Goal: Communication & Community: Answer question/provide support

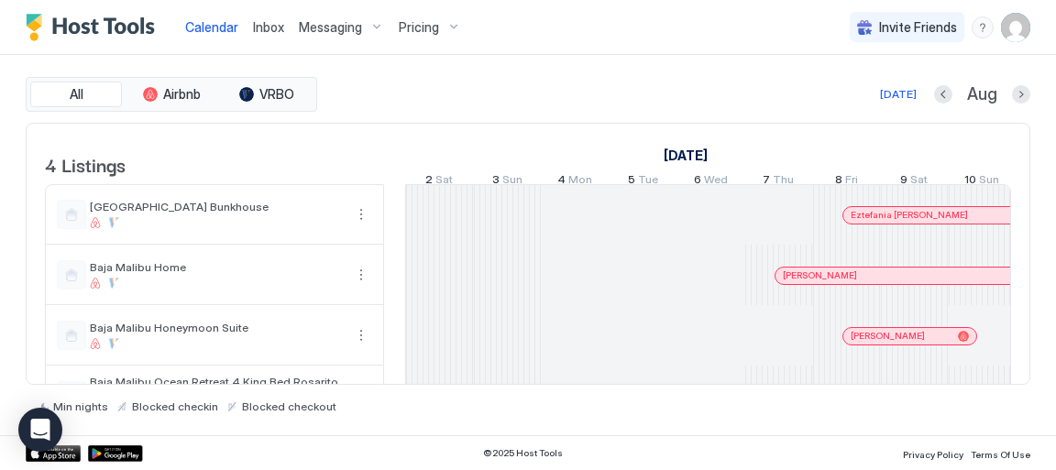
scroll to position [0, 1018]
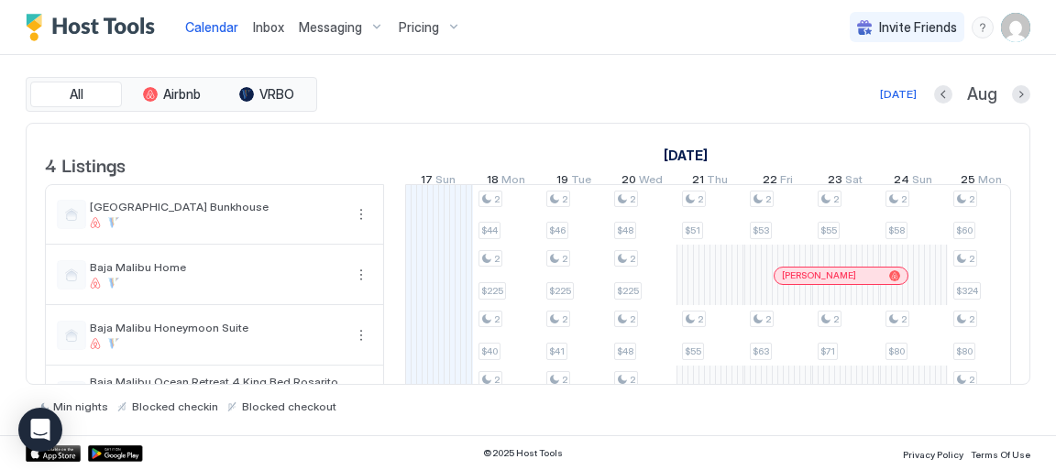
click at [268, 33] on span "Inbox" at bounding box center [268, 27] width 31 height 16
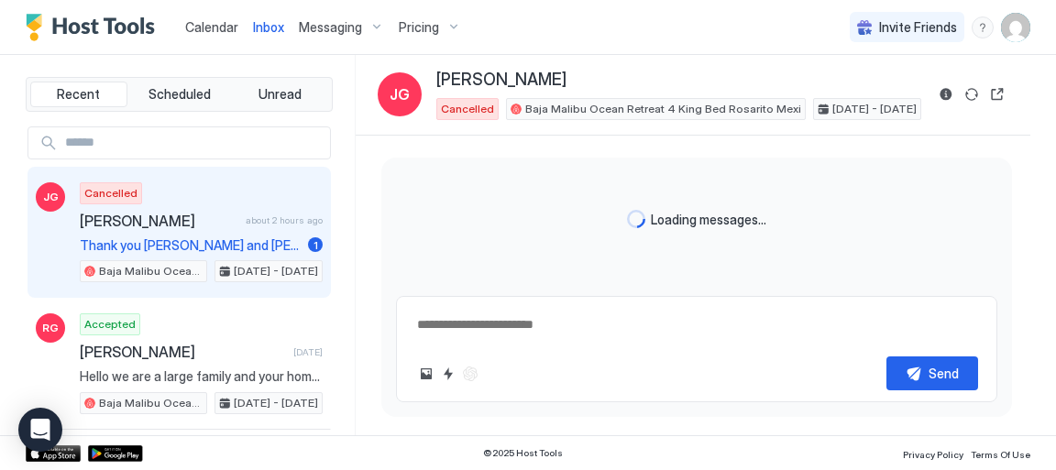
type textarea "*"
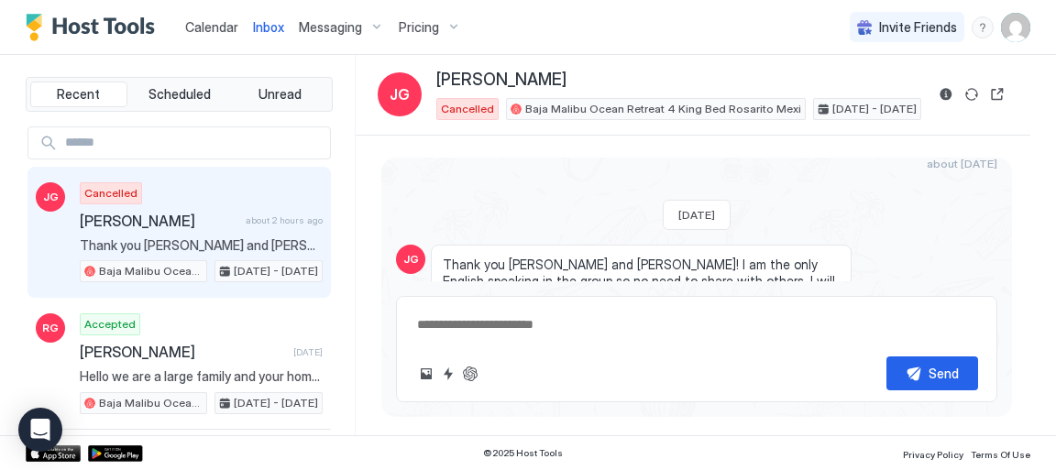
click at [162, 214] on span "[PERSON_NAME]" at bounding box center [159, 221] width 159 height 18
click at [133, 241] on span "Thank you [PERSON_NAME] and [PERSON_NAME]! I am the only English speaking in th…" at bounding box center [201, 245] width 243 height 16
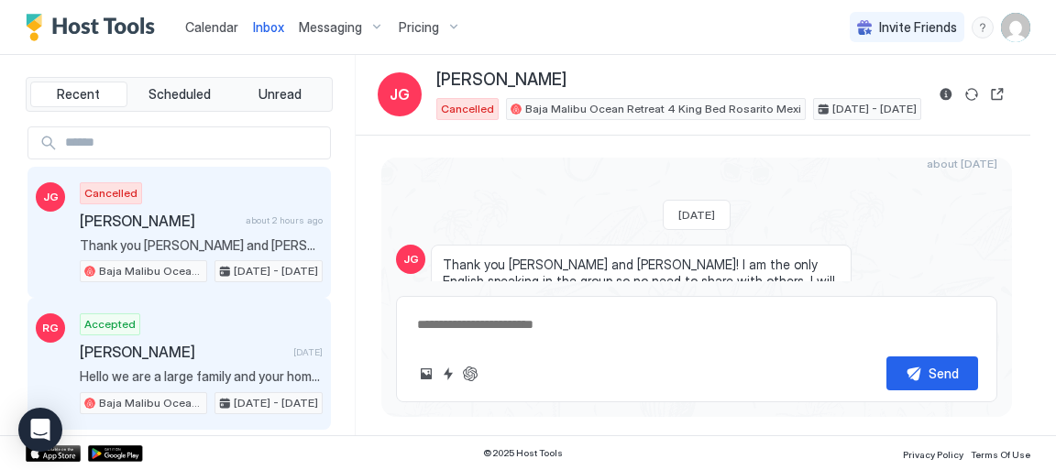
click at [152, 355] on span "[PERSON_NAME]" at bounding box center [183, 352] width 206 height 18
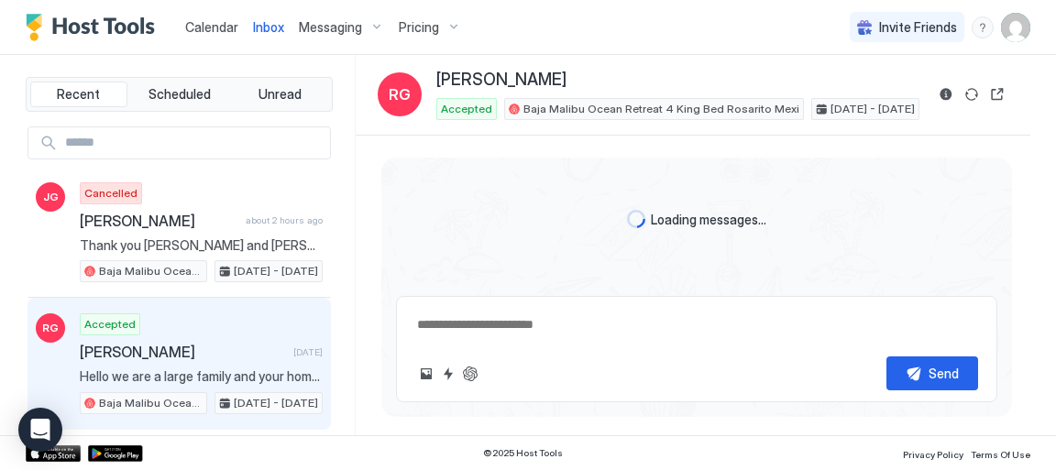
scroll to position [208, 0]
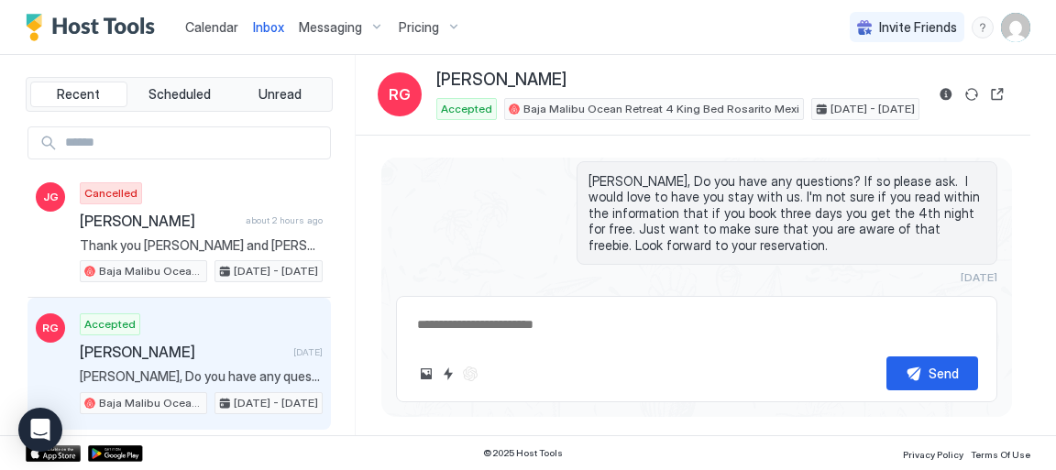
click at [475, 334] on textarea at bounding box center [696, 325] width 563 height 34
